Goal: Task Accomplishment & Management: Use online tool/utility

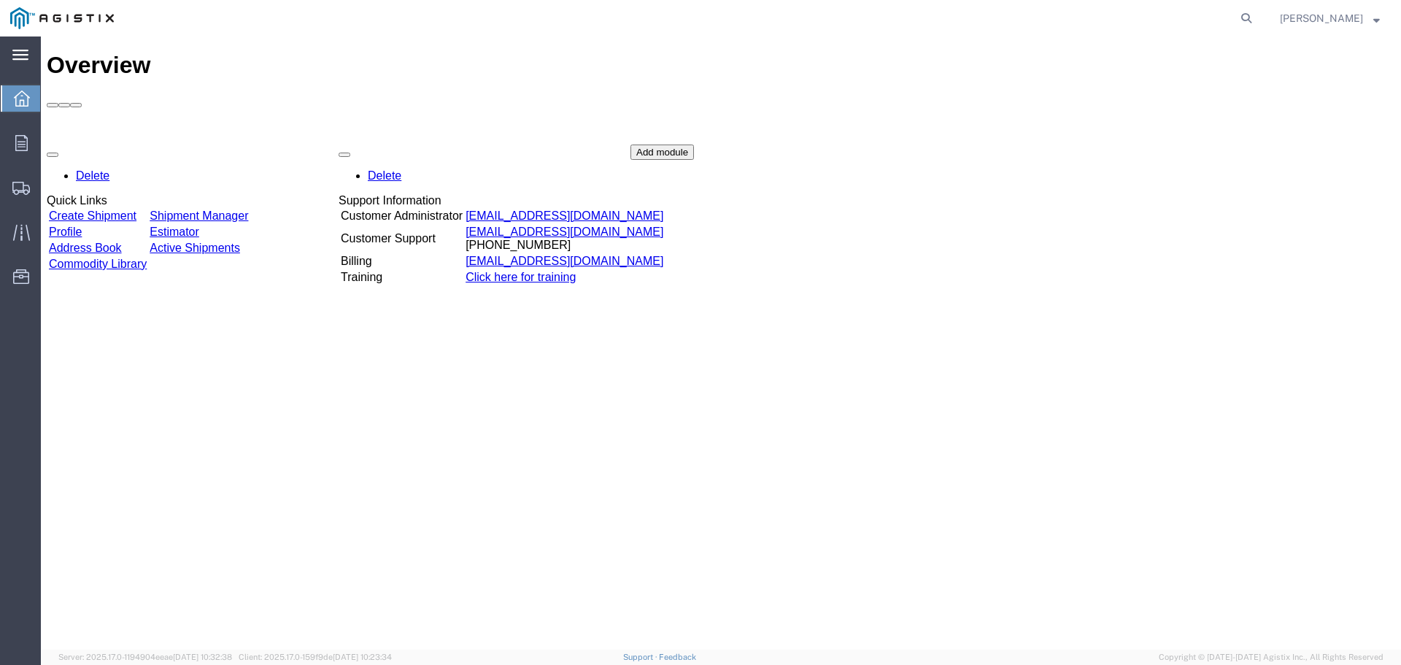
click at [12, 60] on icon at bounding box center [20, 55] width 16 height 11
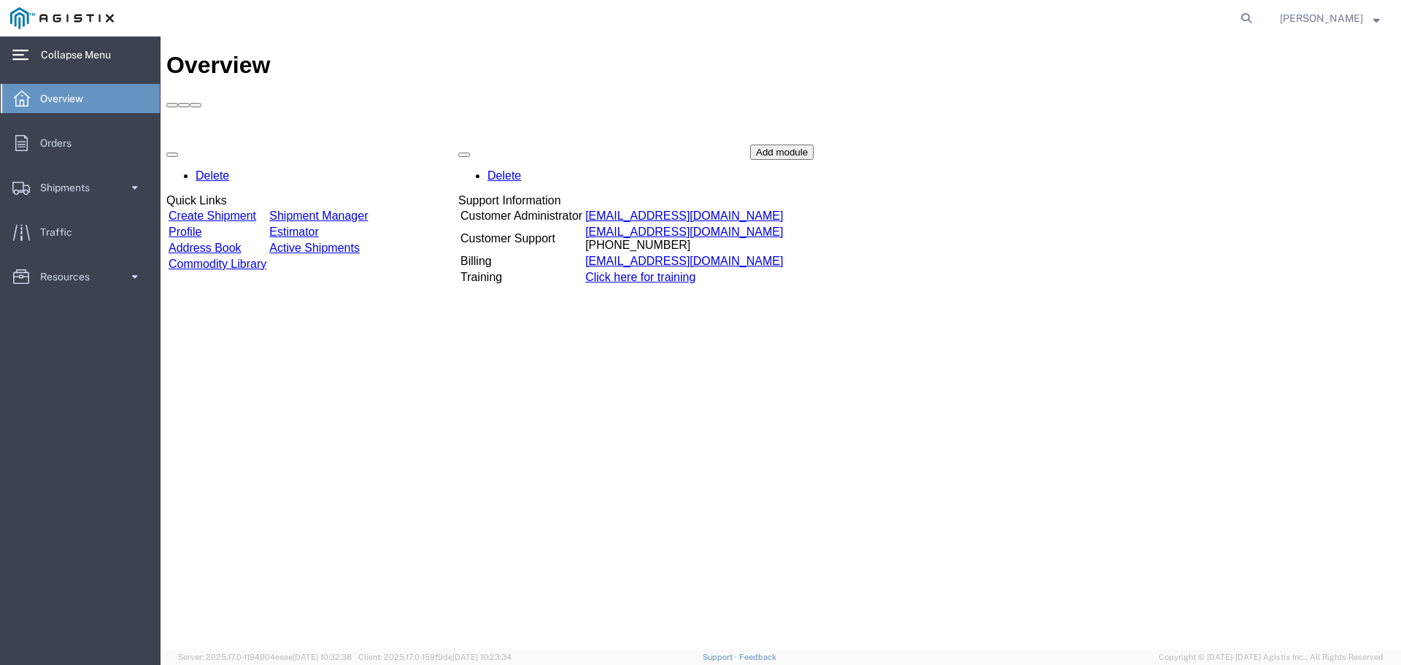
click at [365, 209] on link "Shipment Manager" at bounding box center [318, 215] width 98 height 12
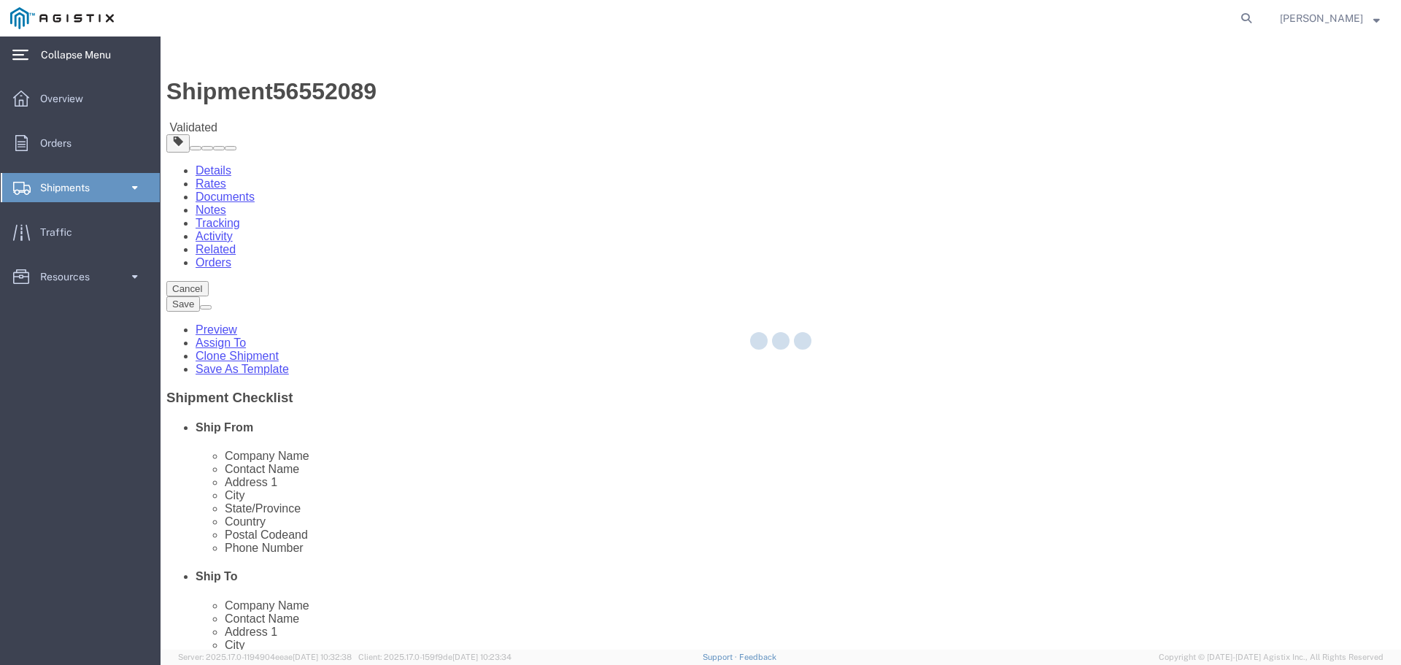
select select
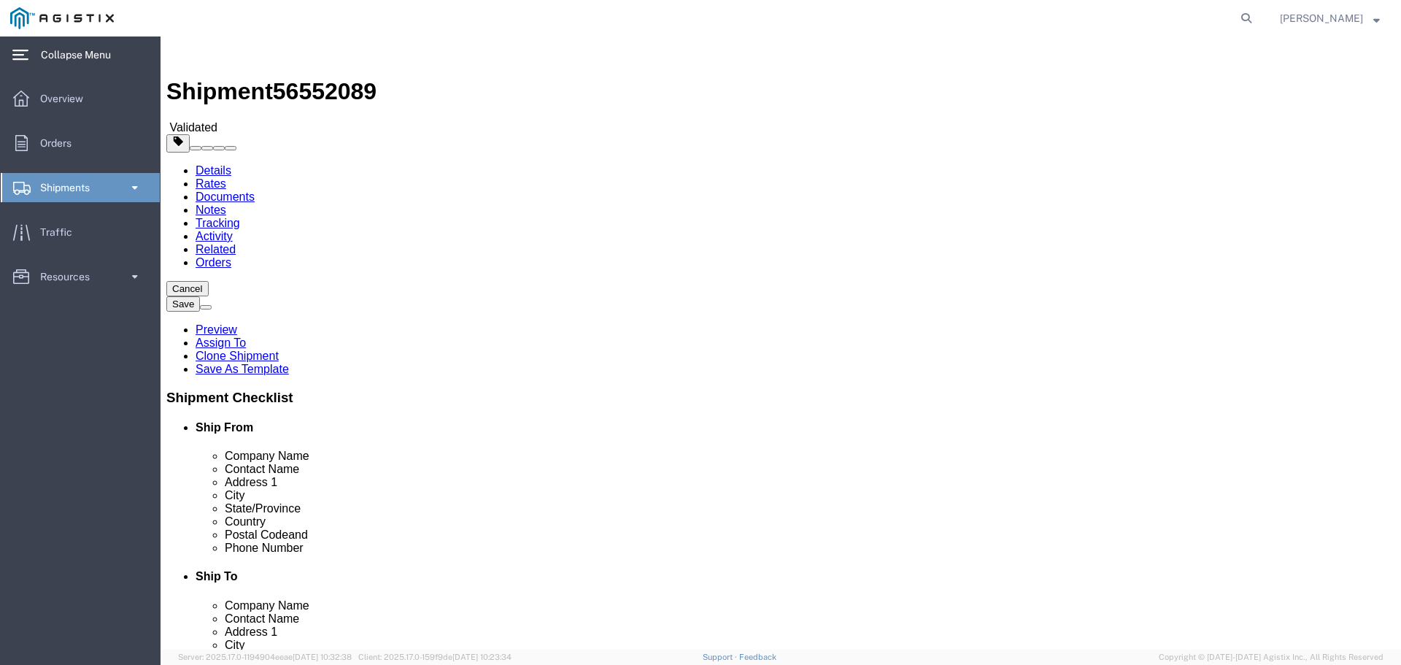
click select "Select American Textile & Supply Co PG&E"
select select "9596"
click select "Select American Textile & Supply Co PG&E"
select select "PURCHORD"
select select
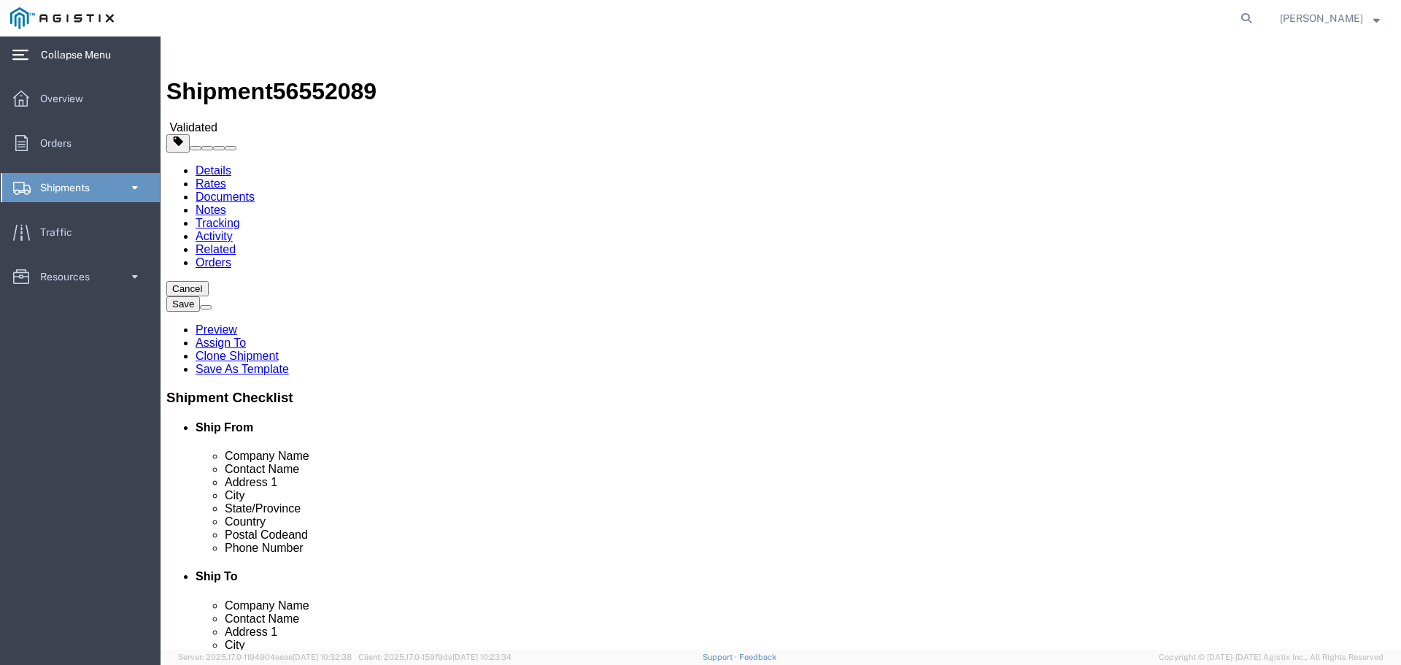
click select "Select All Others [GEOGRAPHIC_DATA] [GEOGRAPHIC_DATA] [GEOGRAPHIC_DATA] [GEOGRA…"
select select "19745"
click select "Select All Others [GEOGRAPHIC_DATA] [GEOGRAPHIC_DATA] [GEOGRAPHIC_DATA] [GEOGRA…"
click button "Rate Shipment"
